Goal: Transaction & Acquisition: Download file/media

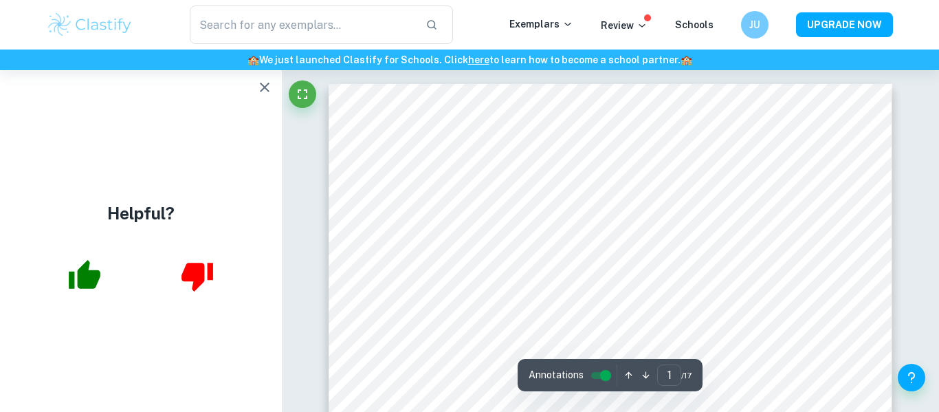
scroll to position [70, 0]
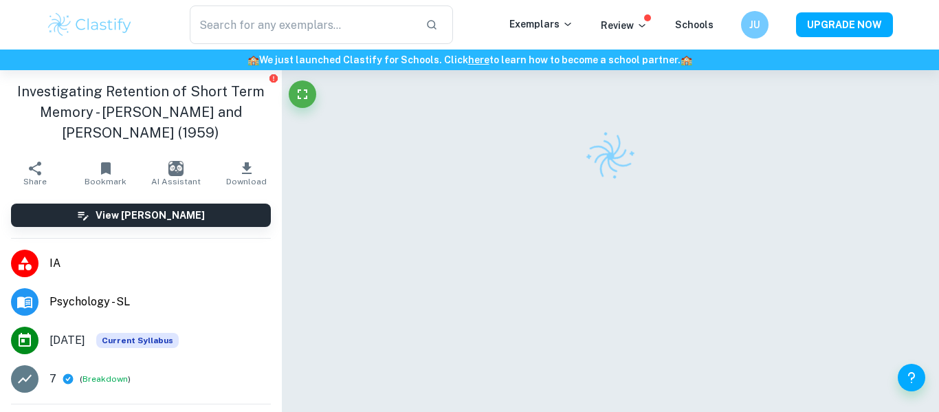
click at [246, 177] on span "Download" at bounding box center [246, 182] width 41 height 10
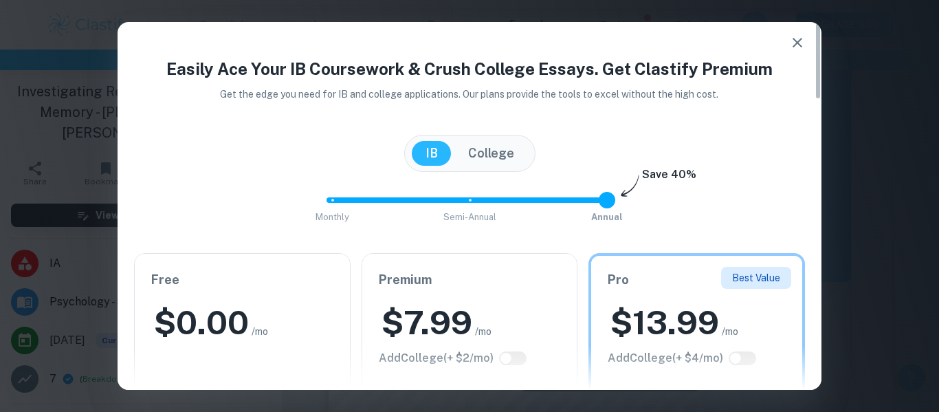
click at [798, 34] on icon "button" at bounding box center [797, 42] width 17 height 17
